Goal: Transaction & Acquisition: Purchase product/service

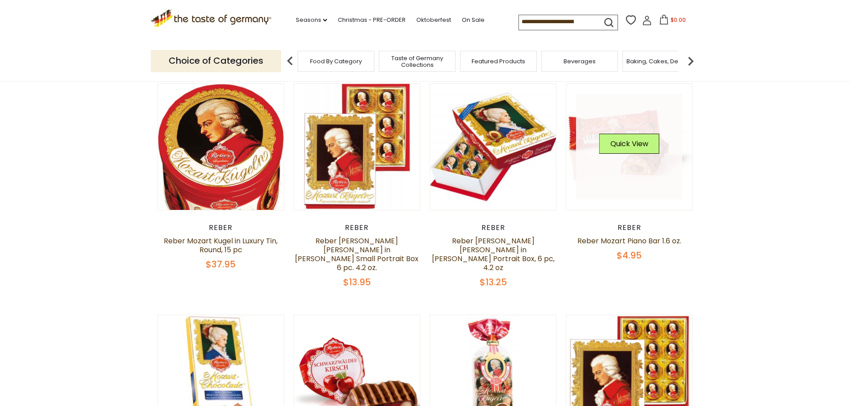
scroll to position [45, 0]
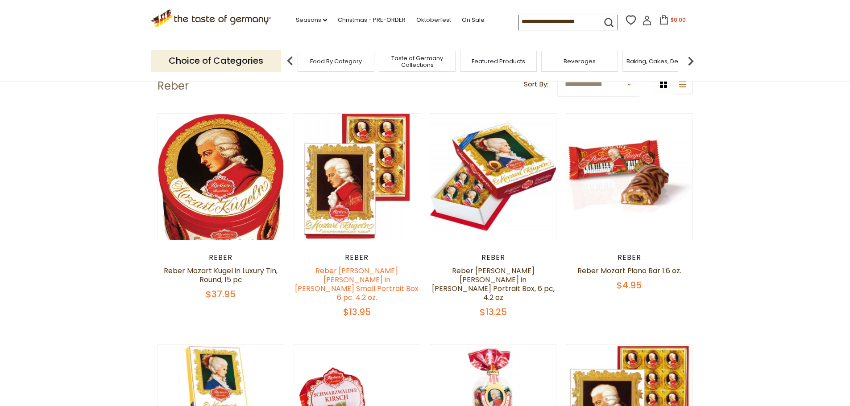
click at [372, 273] on link "Reber Mozart Kugel in Wolfgang Amadeus Mozart Small Portrait Box 6 pc. 4.2 oz." at bounding box center [357, 284] width 124 height 37
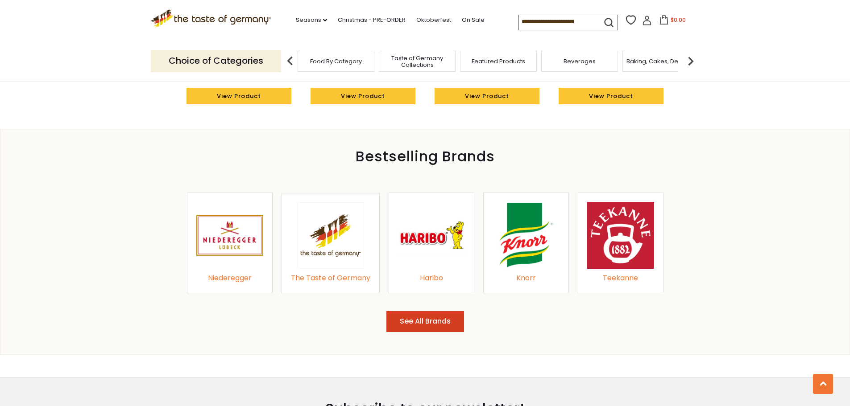
scroll to position [982, 0]
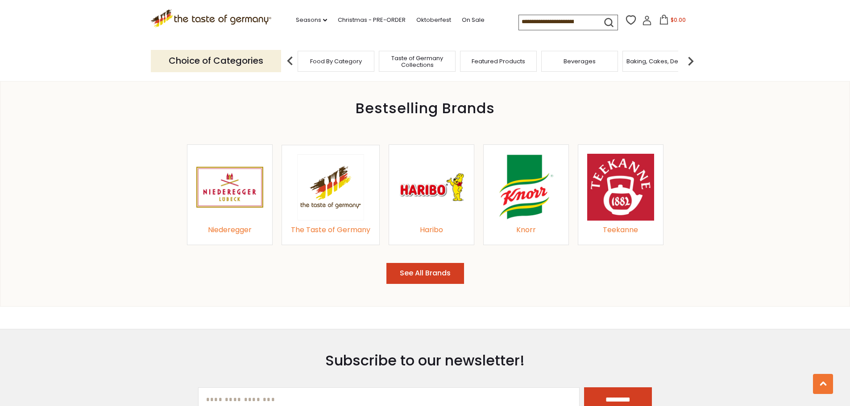
click at [319, 64] on span "Food By Category" at bounding box center [336, 61] width 52 height 7
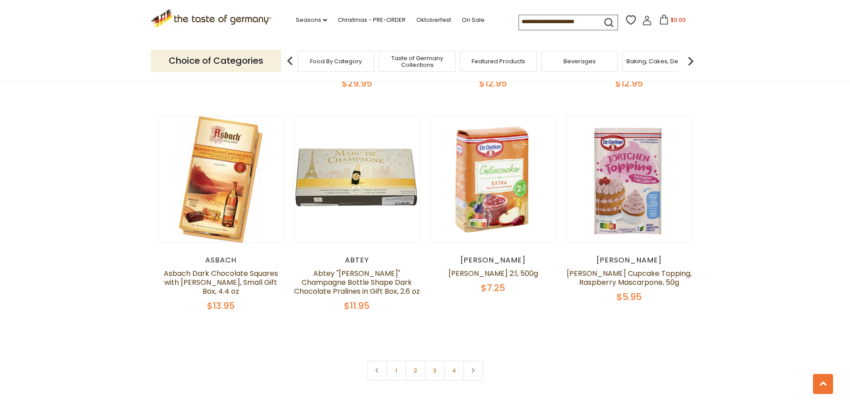
scroll to position [1874, 0]
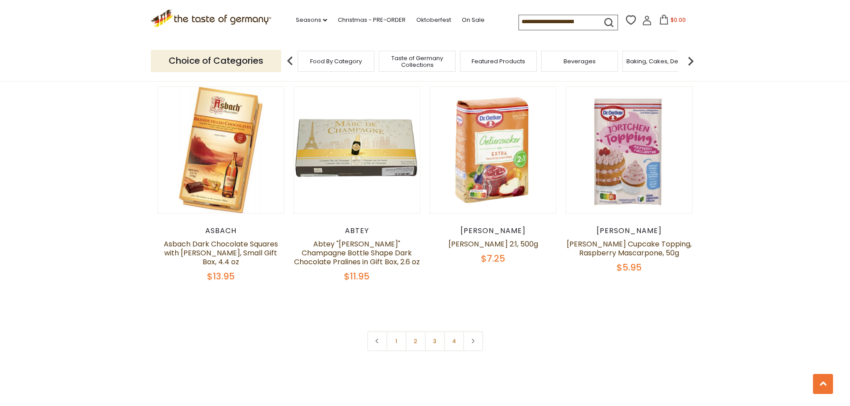
click at [478, 332] on link at bounding box center [473, 342] width 20 height 20
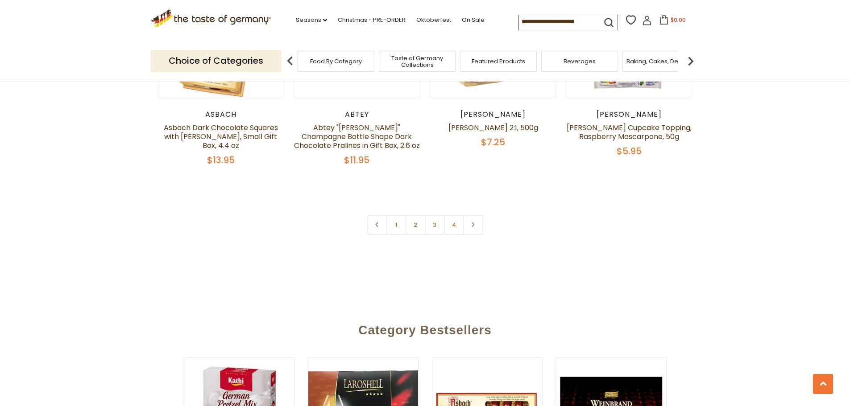
scroll to position [2008, 0]
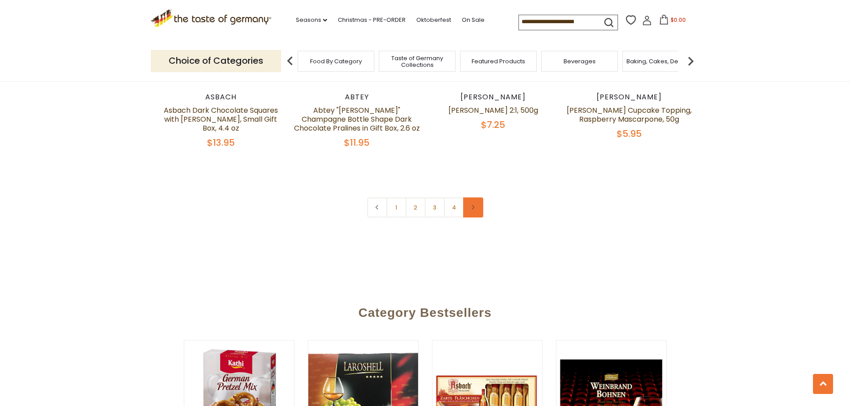
click at [474, 198] on link at bounding box center [473, 208] width 20 height 20
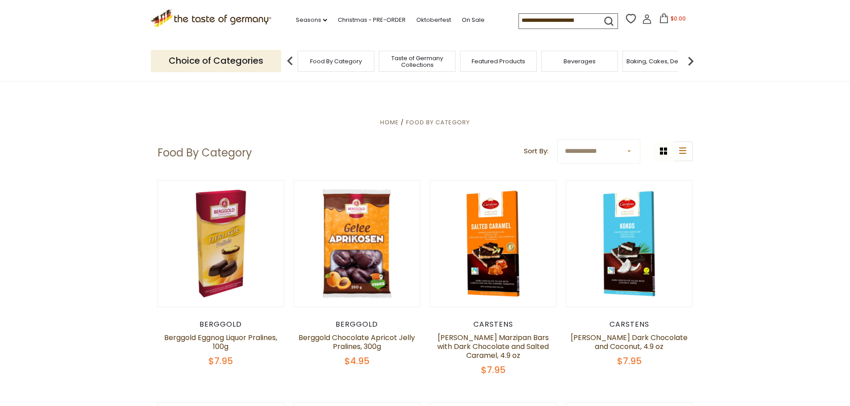
click at [400, 55] on span "Taste of Germany Collections" at bounding box center [416, 61] width 71 height 13
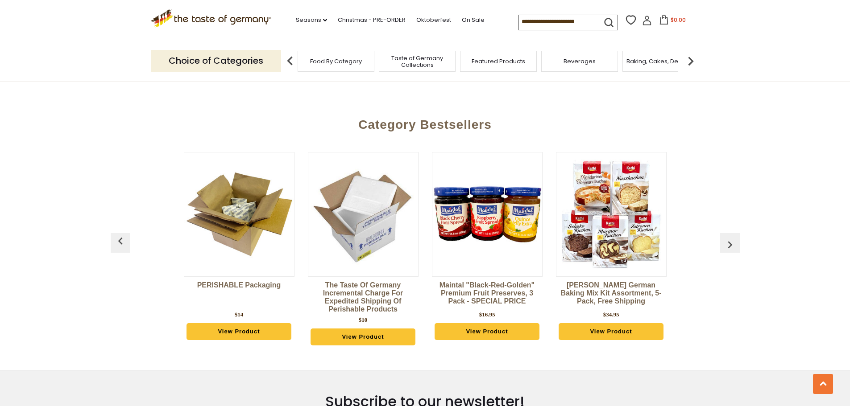
scroll to position [2097, 0]
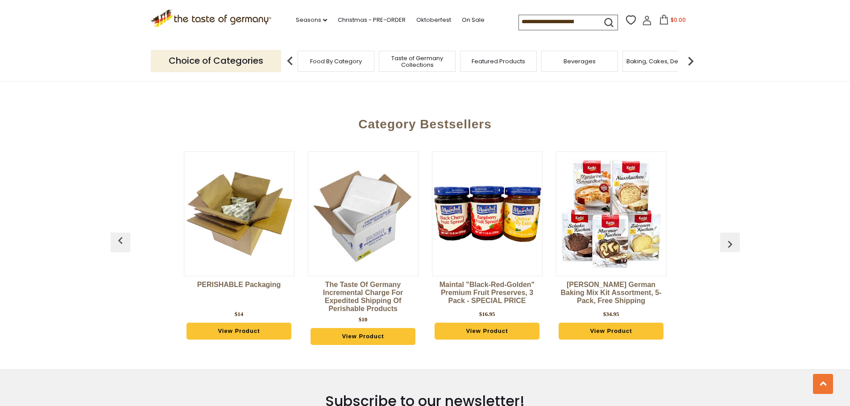
click at [659, 60] on span "Baking, Cakes, Desserts" at bounding box center [660, 61] width 69 height 7
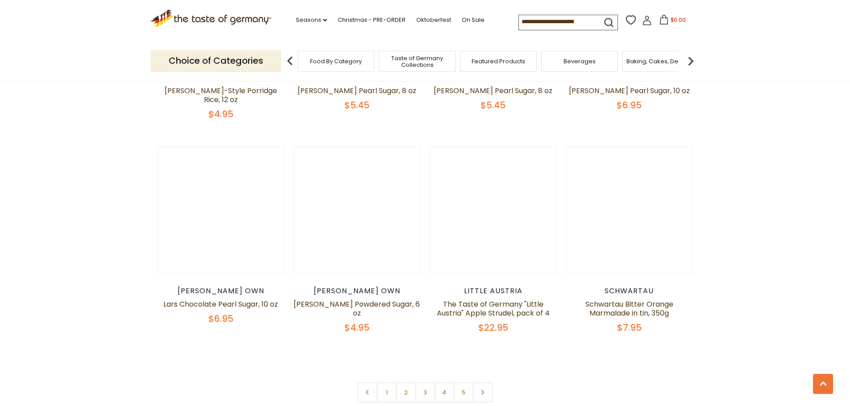
scroll to position [2052, 0]
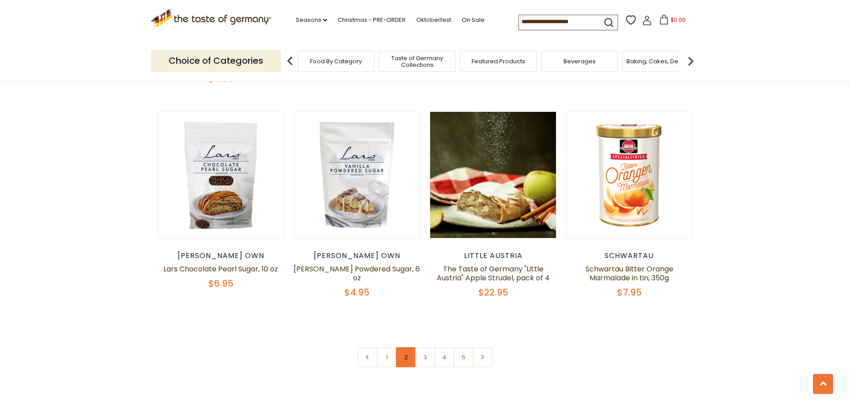
click at [407, 348] on link "2" at bounding box center [406, 358] width 20 height 20
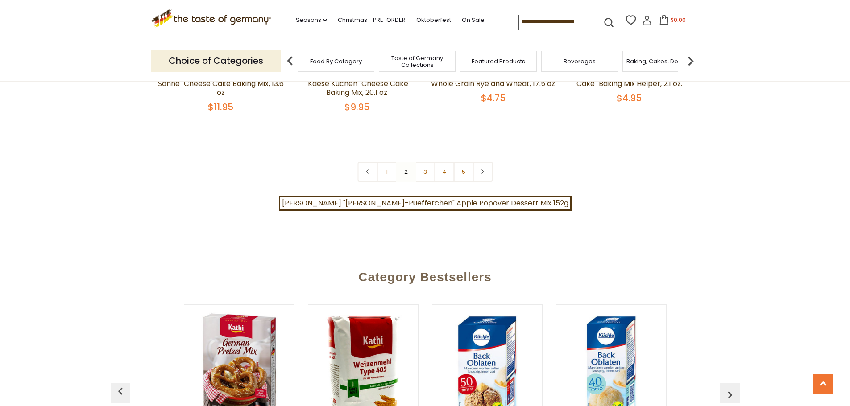
scroll to position [2225, 0]
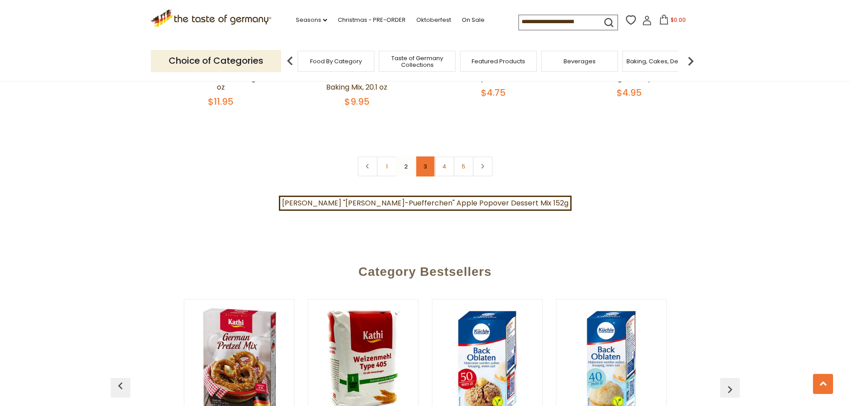
click at [427, 157] on link "3" at bounding box center [425, 167] width 20 height 20
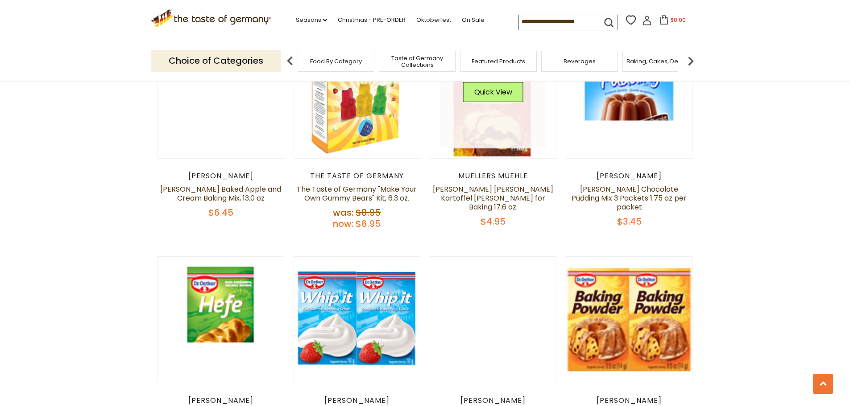
scroll to position [2092, 0]
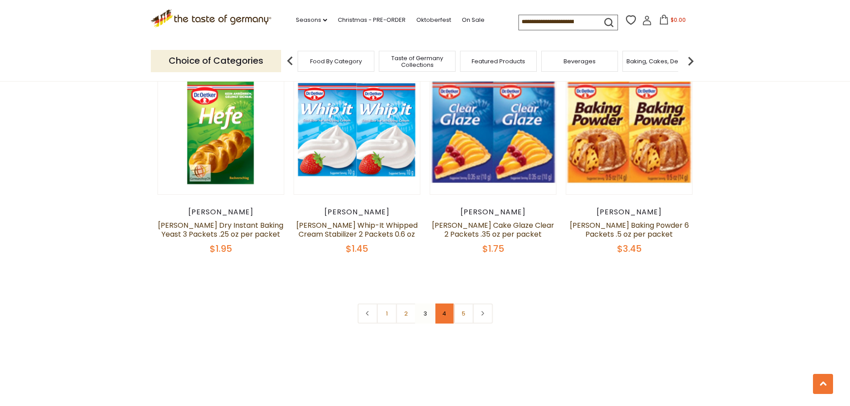
click at [443, 304] on link "4" at bounding box center [444, 314] width 20 height 20
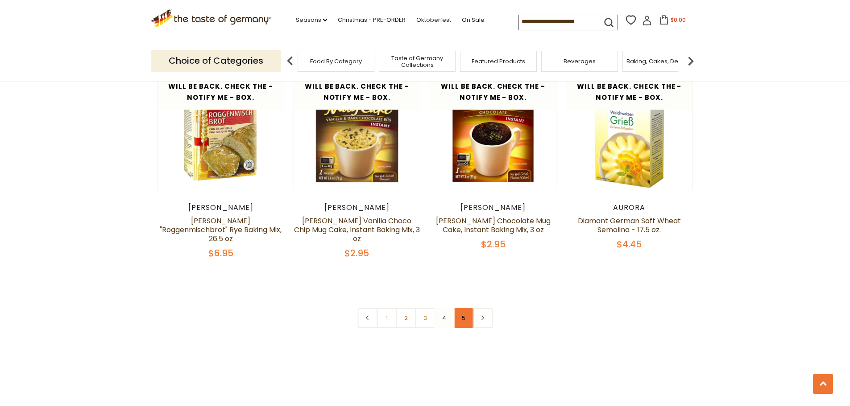
click at [460, 308] on link "5" at bounding box center [463, 318] width 20 height 20
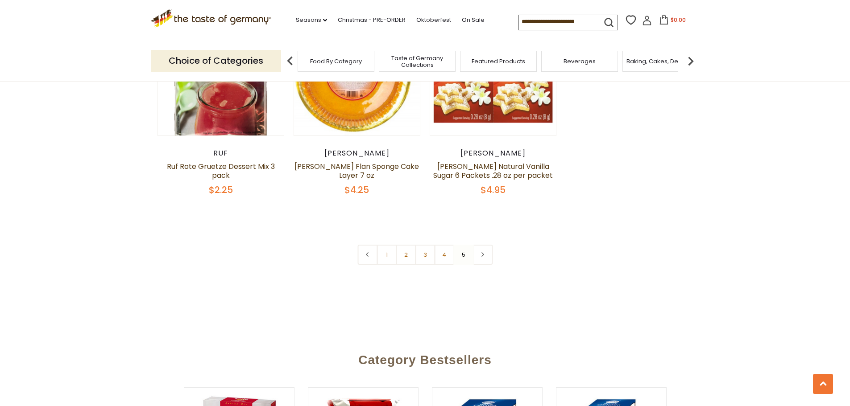
scroll to position [1512, 0]
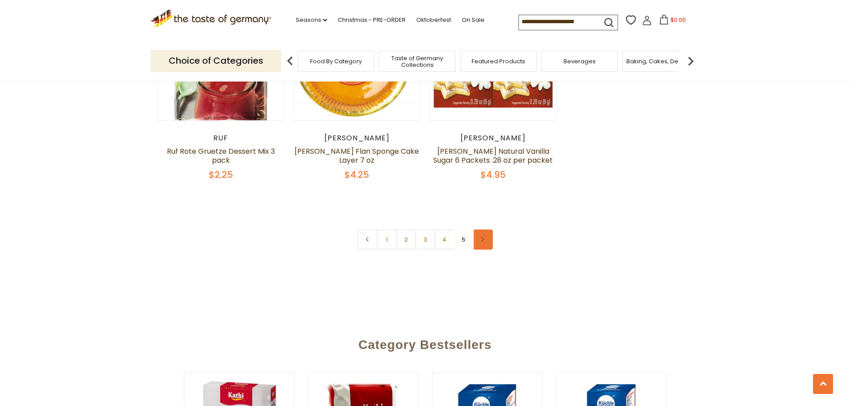
click at [486, 230] on link at bounding box center [482, 240] width 20 height 20
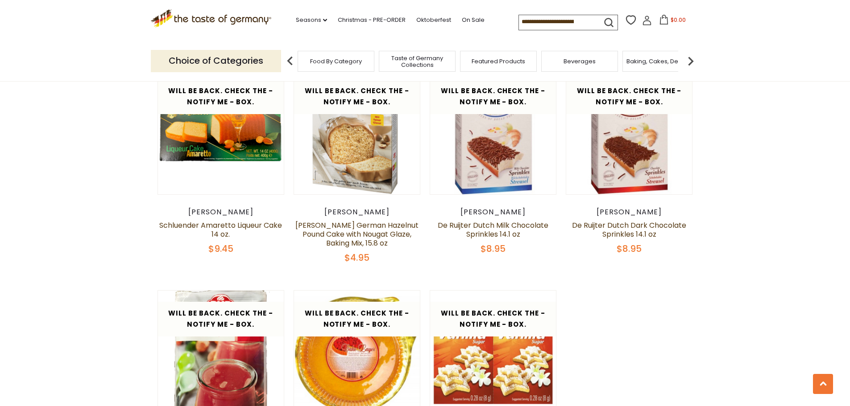
scroll to position [1383, 0]
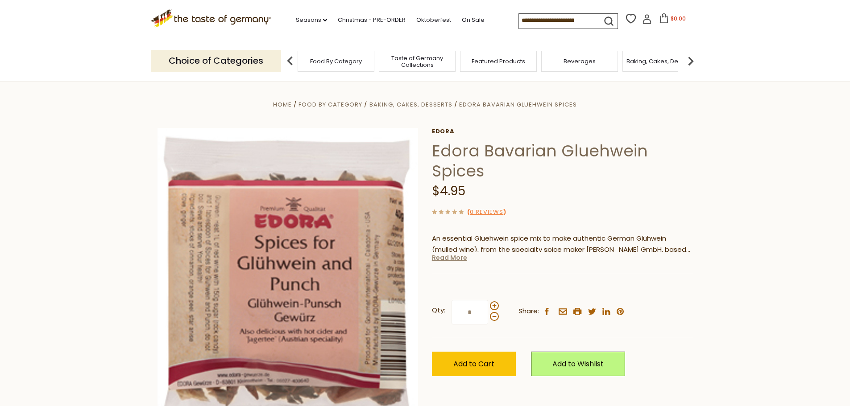
click at [453, 255] on link "Read More" at bounding box center [449, 257] width 35 height 9
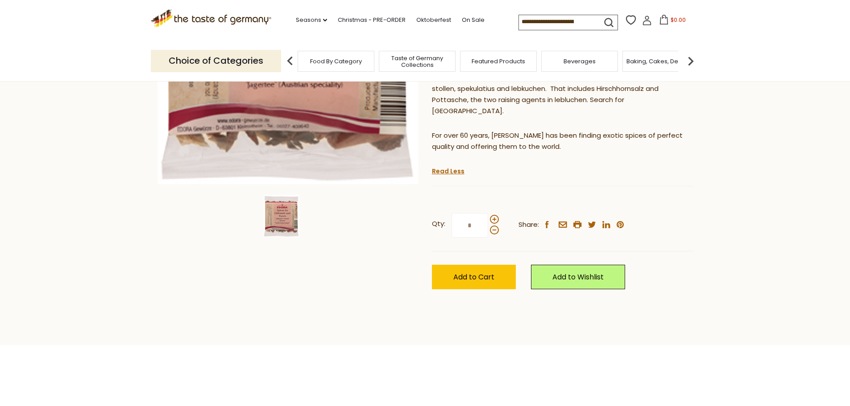
scroll to position [268, 0]
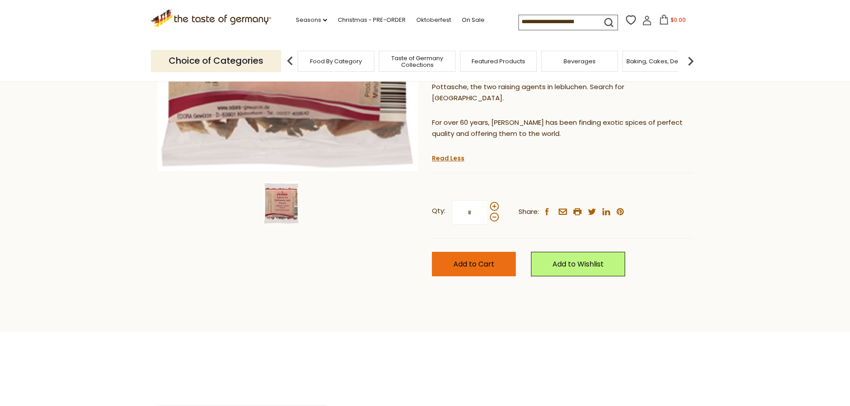
click at [501, 252] on button "Add to Cart" at bounding box center [474, 264] width 84 height 25
